Goal: Register for event/course

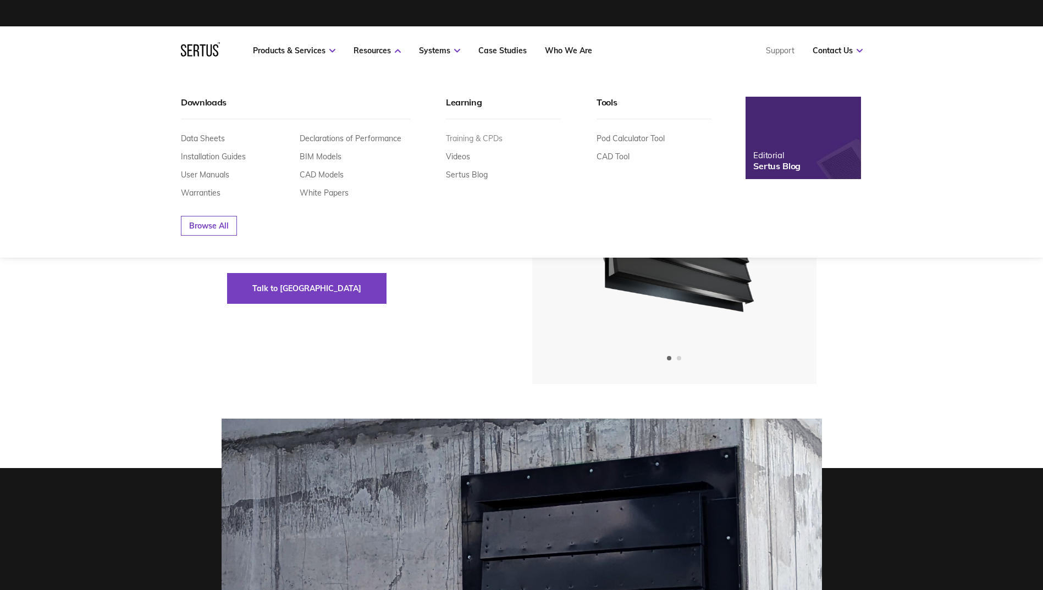
click at [463, 139] on link "Training & CPDs" at bounding box center [474, 139] width 57 height 10
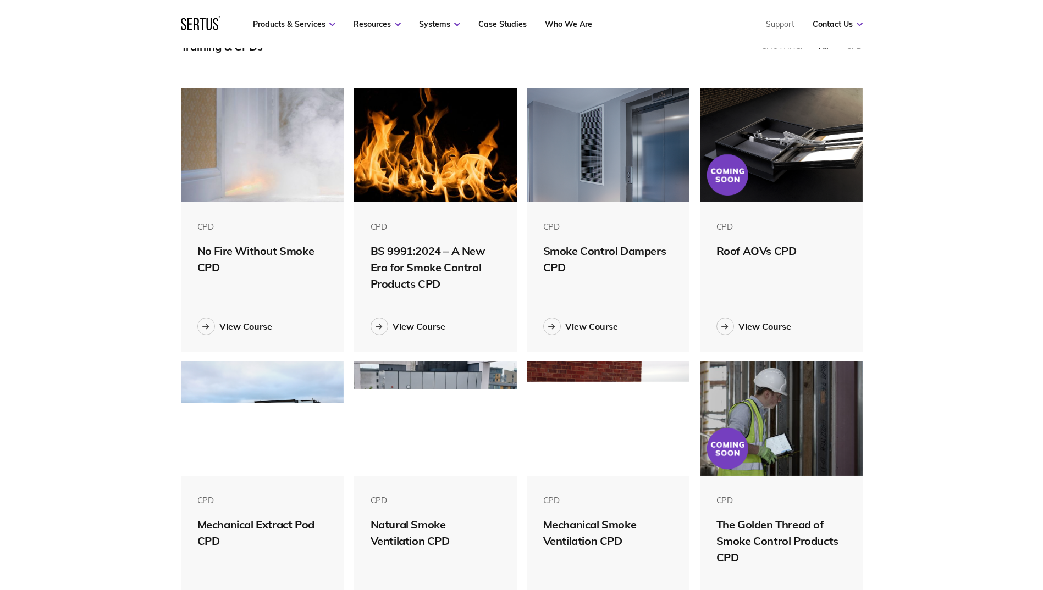
scroll to position [287, 0]
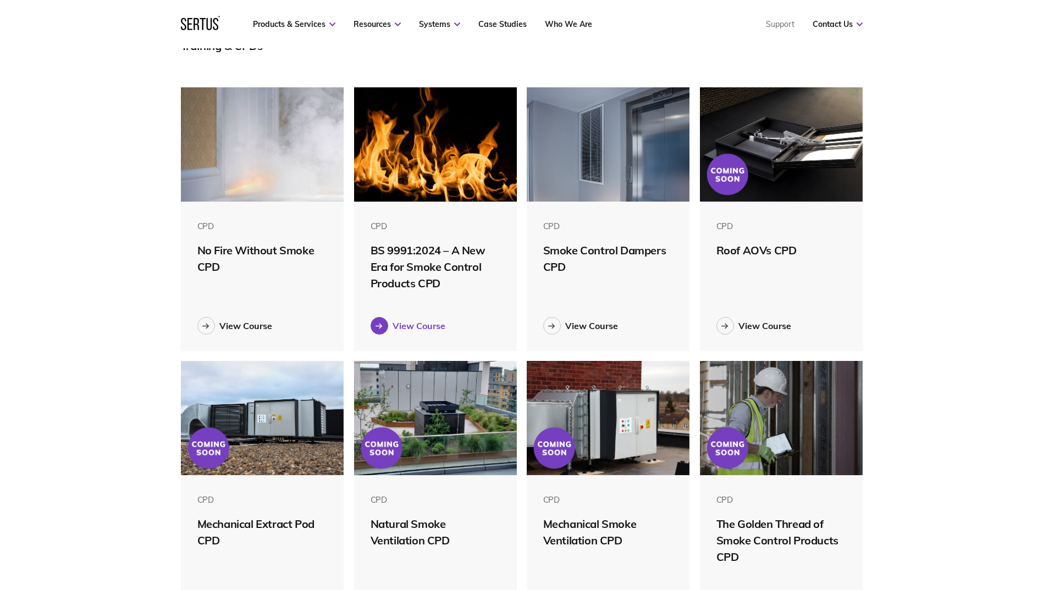
click at [387, 322] on link "View Course" at bounding box center [435, 326] width 130 height 18
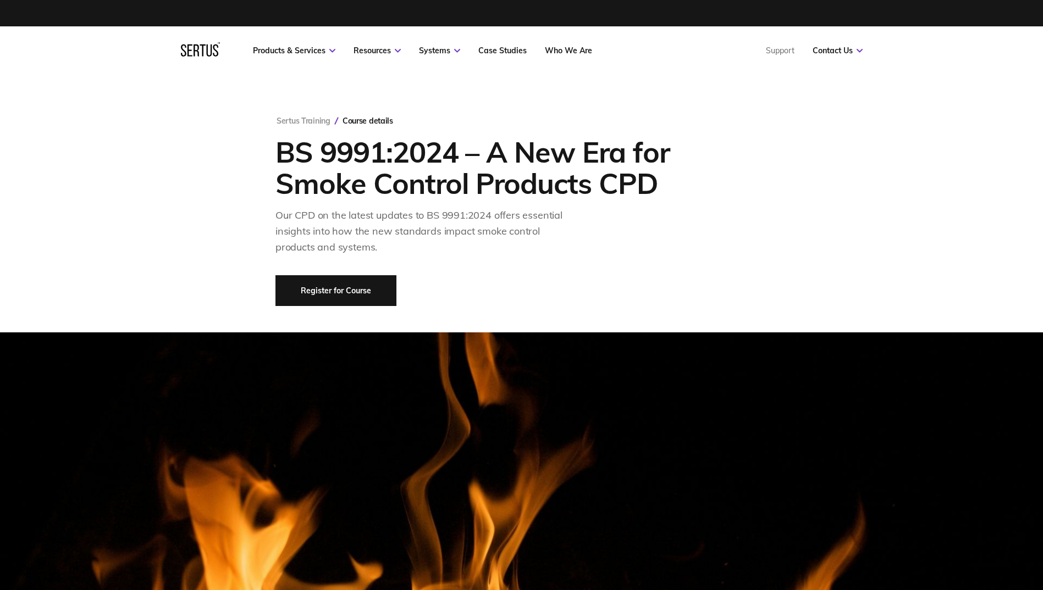
click at [361, 291] on link "Register for Course" at bounding box center [335, 290] width 121 height 31
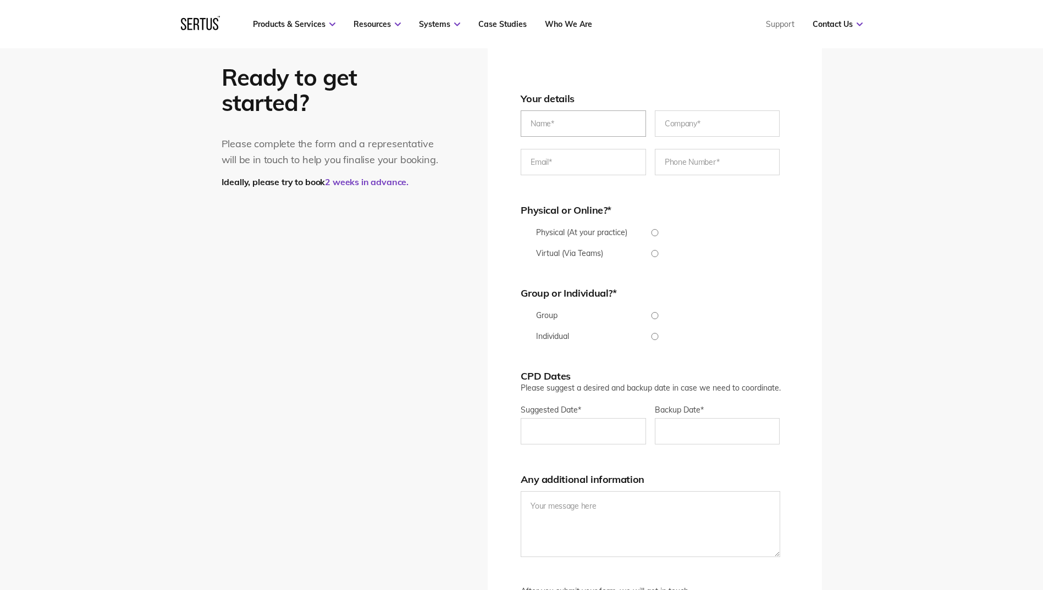
click at [513, 126] on input "text" at bounding box center [583, 123] width 125 height 26
type input "[PERSON_NAME]"
type input "Global"
type input "[PERSON_NAME][EMAIL_ADDRESS][DOMAIN_NAME]"
type input "[PHONE_NUMBER]"
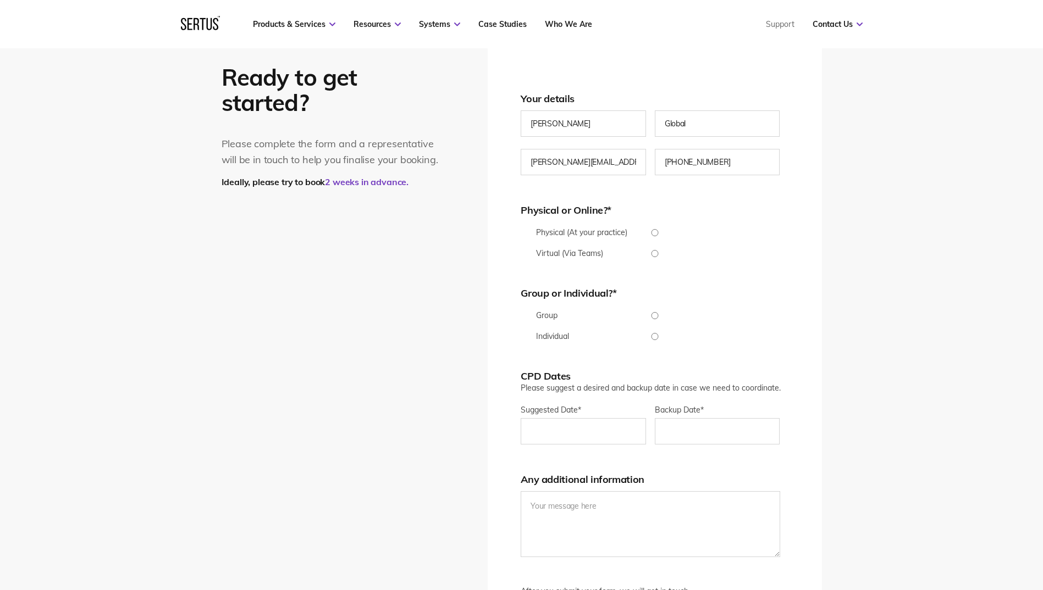
click at [513, 255] on input "Virtual (Via Teams)" at bounding box center [655, 253] width 268 height 7
radio input "true"
